Goal: Information Seeking & Learning: Learn about a topic

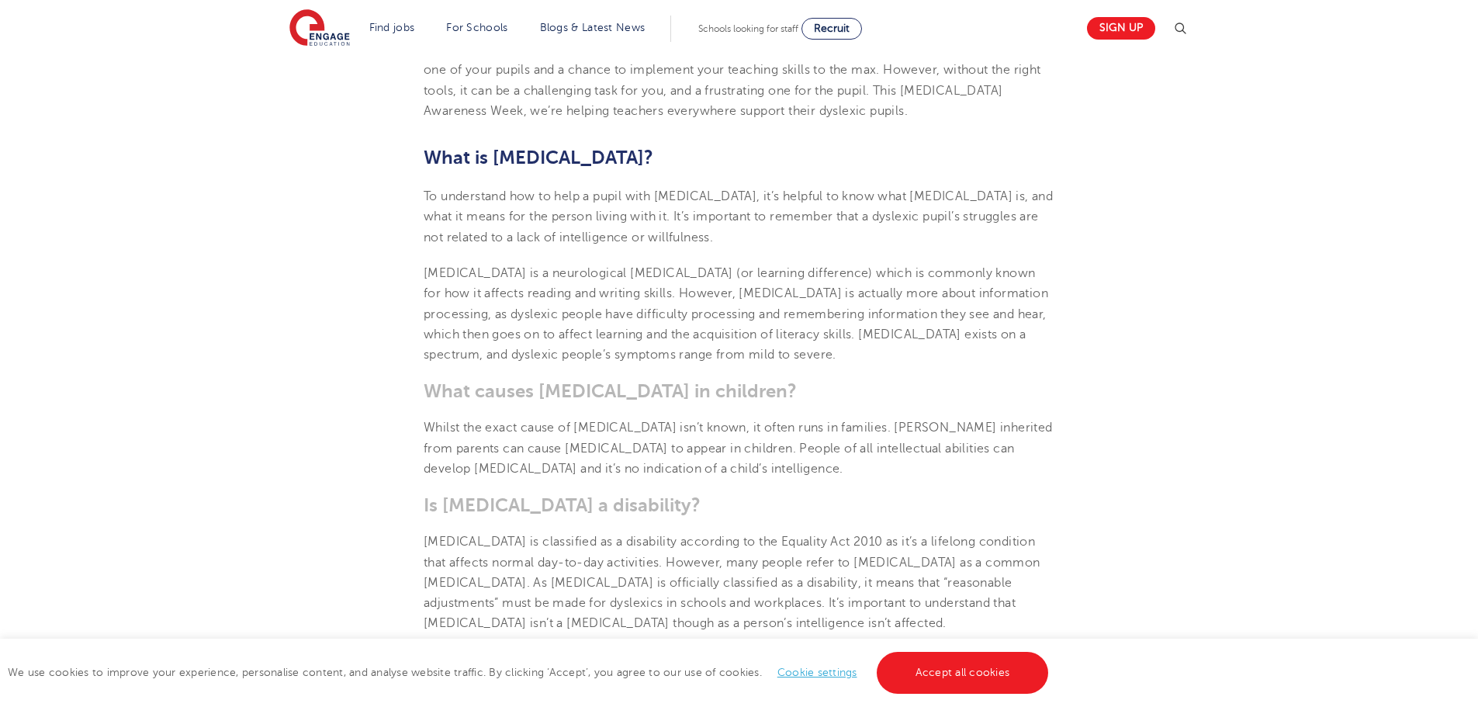
scroll to position [475, 0]
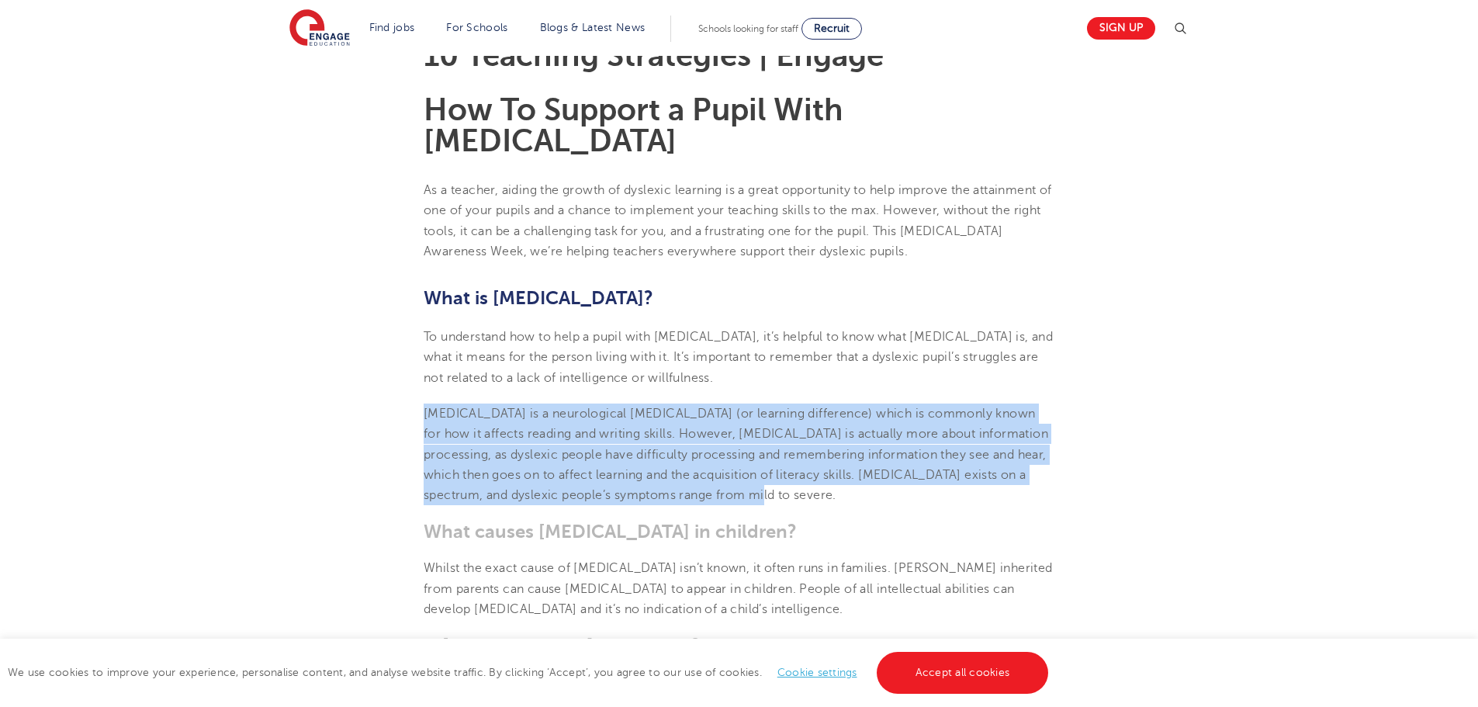
drag, startPoint x: 432, startPoint y: 376, endPoint x: 693, endPoint y: 437, distance: 267.8
copy span "[MEDICAL_DATA] is a neurological [MEDICAL_DATA] (or learning difference) which …"
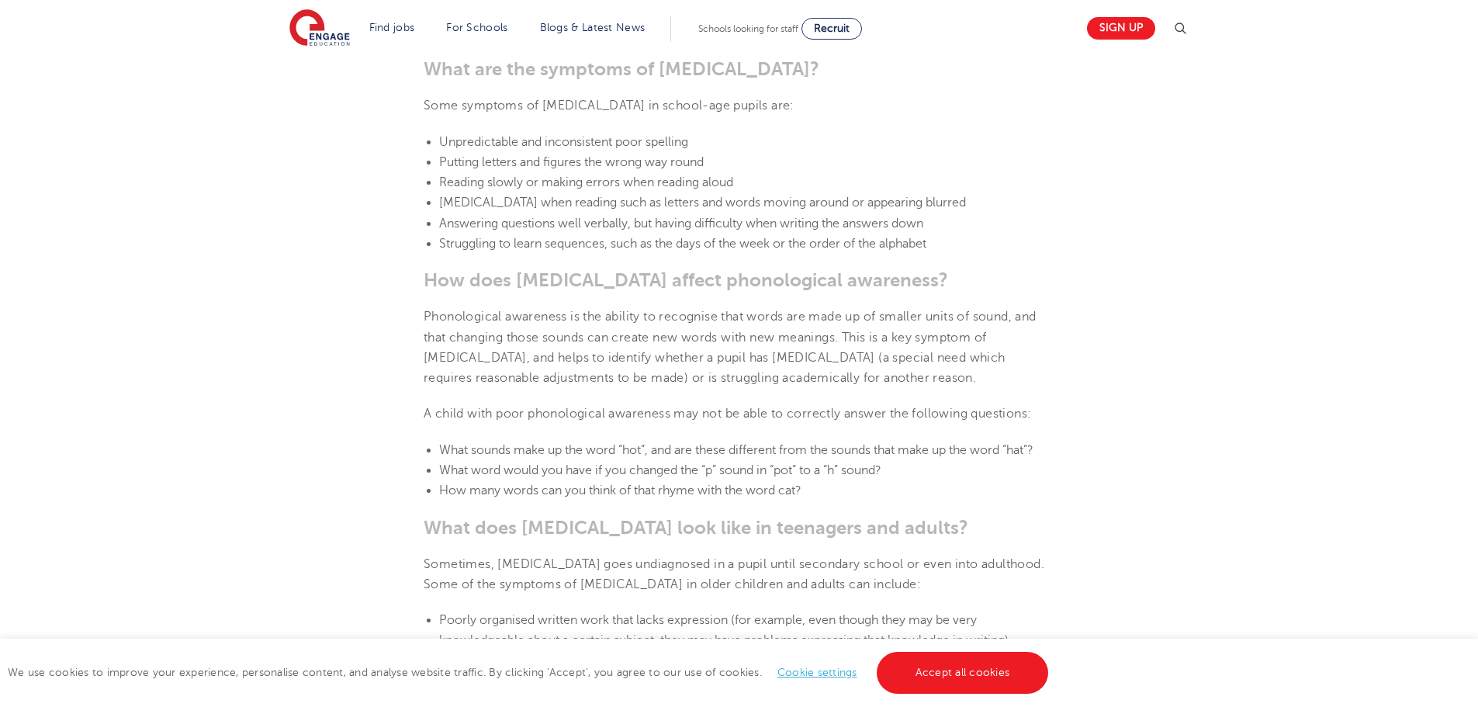
scroll to position [1639, 0]
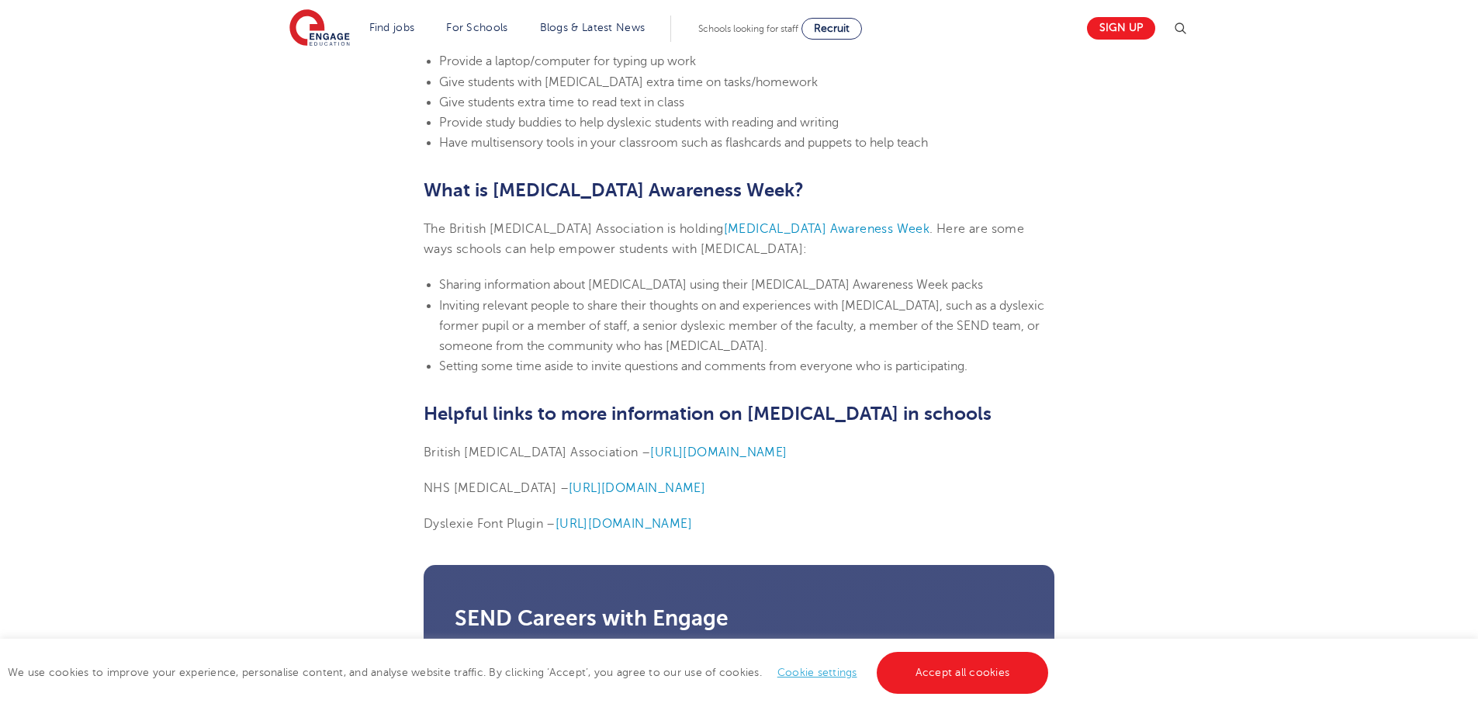
scroll to position [3647, 0]
